Goal: Task Accomplishment & Management: Manage account settings

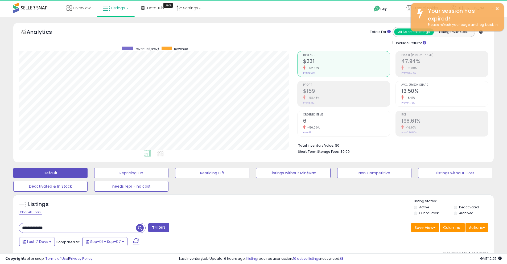
scroll to position [109, 279]
